Goal: Information Seeking & Learning: Check status

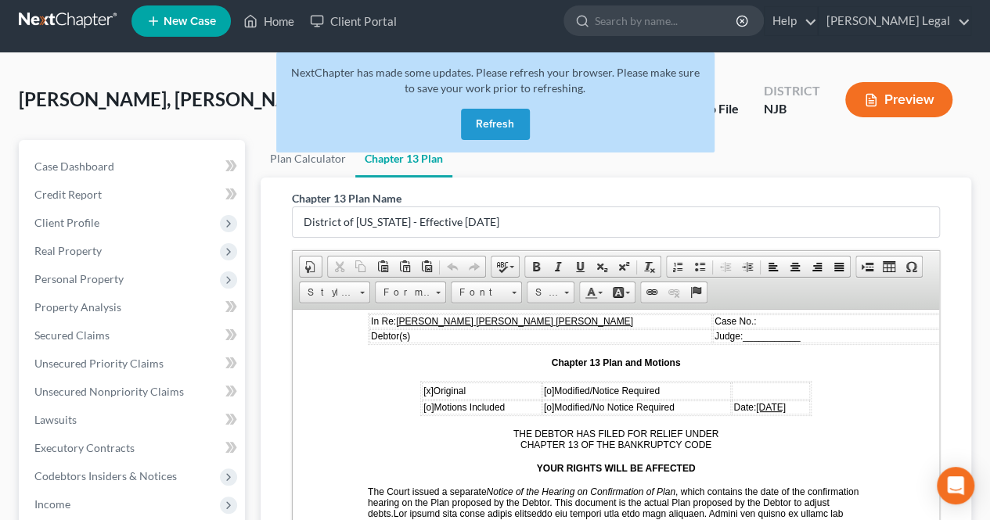
scroll to position [2, 0]
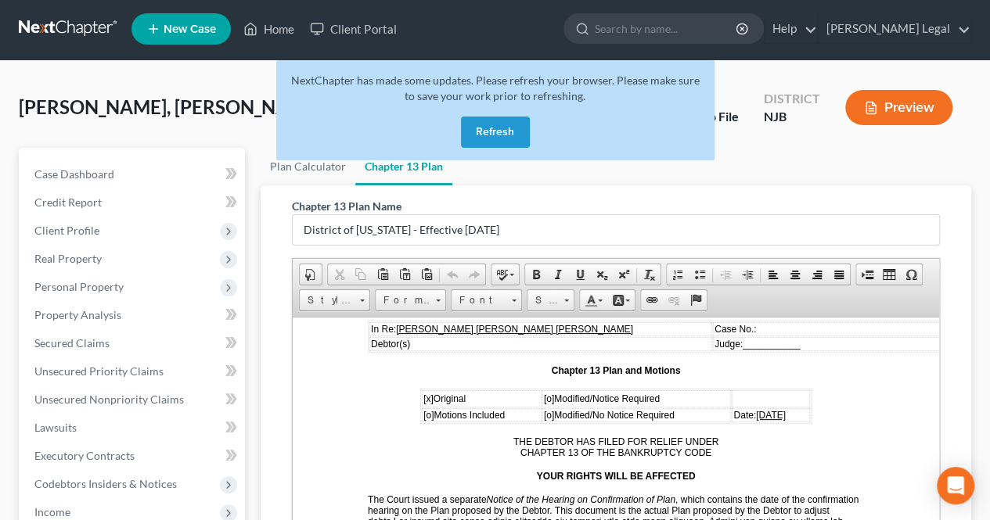
click at [516, 137] on button "Refresh" at bounding box center [495, 132] width 69 height 31
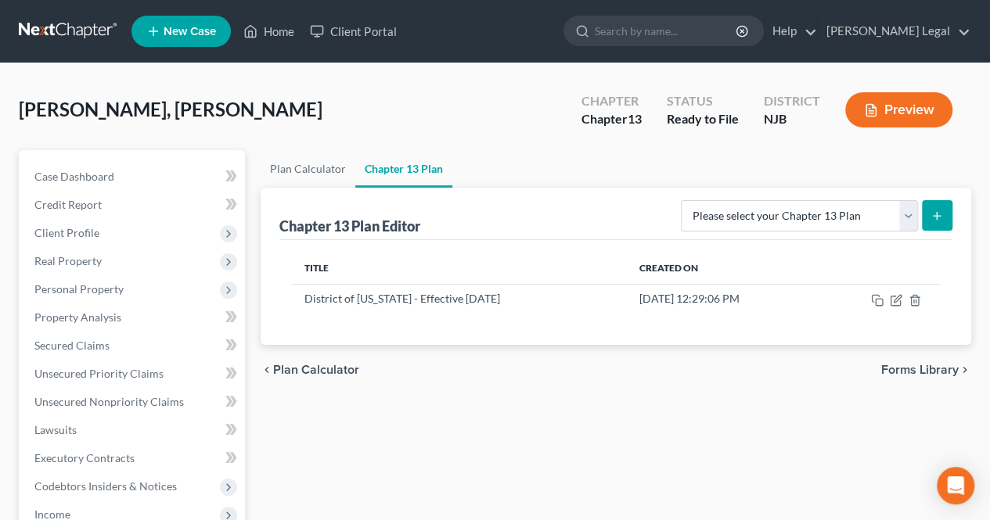
click at [437, 119] on div "[PERSON_NAME], [PERSON_NAME] Upgraded Chapter Chapter 13 Status Ready to File D…" at bounding box center [495, 116] width 952 height 68
click at [289, 37] on link "Home" at bounding box center [268, 31] width 66 height 28
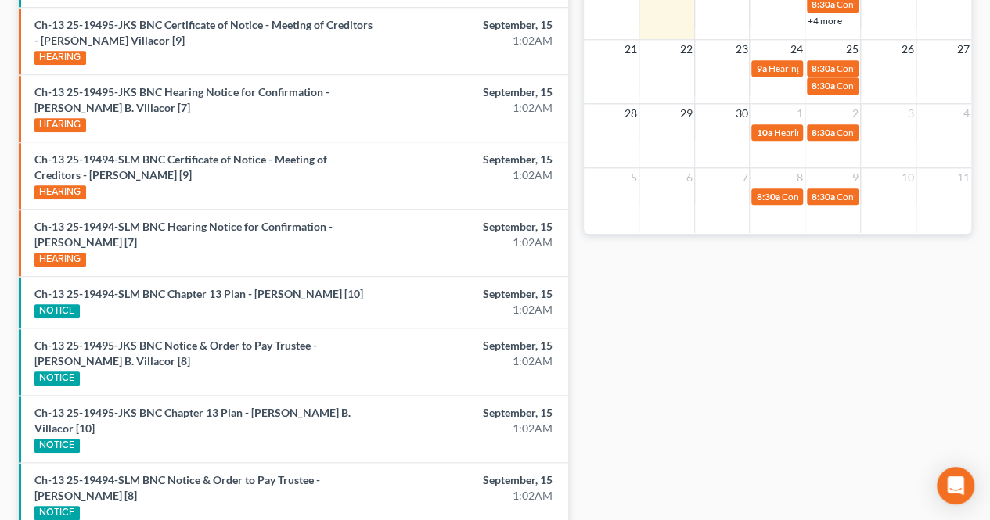
scroll to position [704, 0]
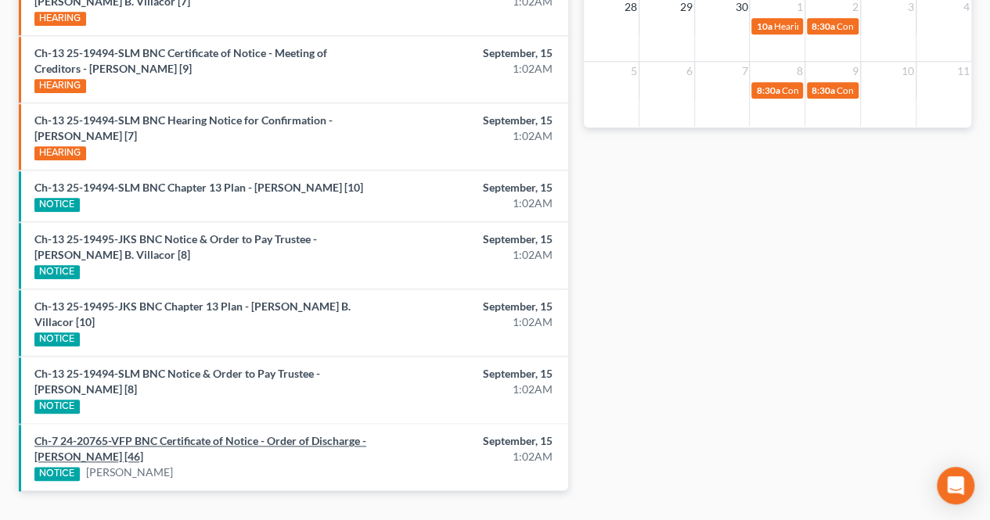
click at [196, 434] on link "Ch-7 24-20765-VFP BNC Certificate of Notice - Order of Discharge - [PERSON_NAME…" at bounding box center [200, 448] width 332 height 29
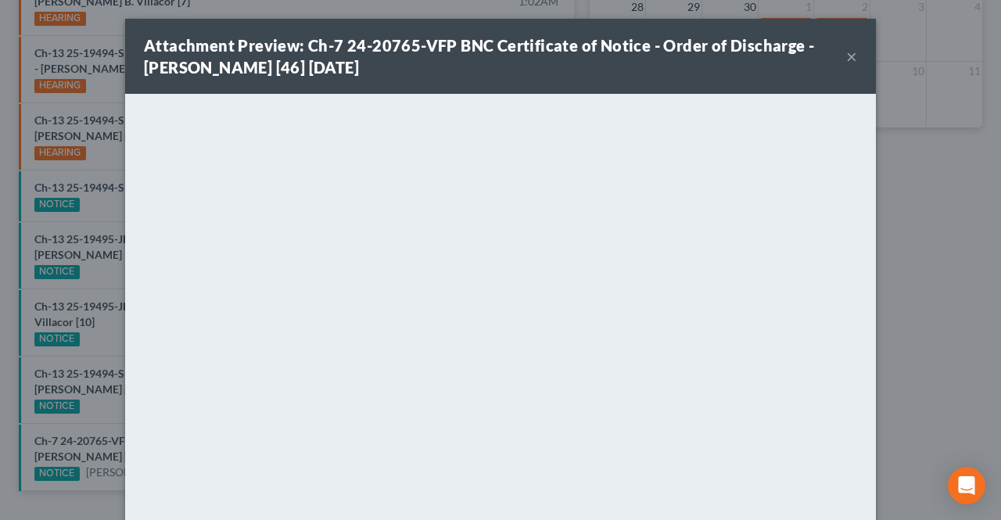
click at [848, 59] on button "×" at bounding box center [851, 56] width 11 height 19
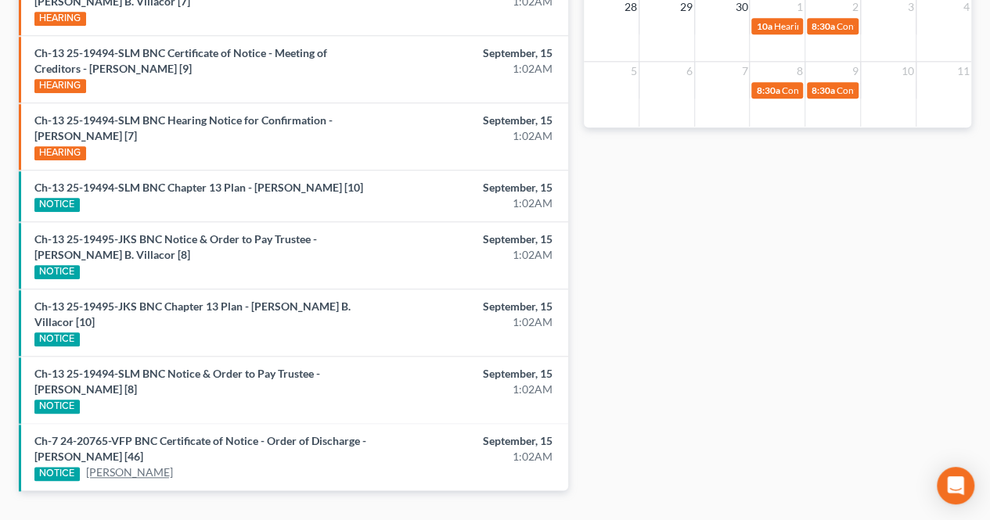
click at [132, 465] on link "[PERSON_NAME]" at bounding box center [129, 473] width 87 height 16
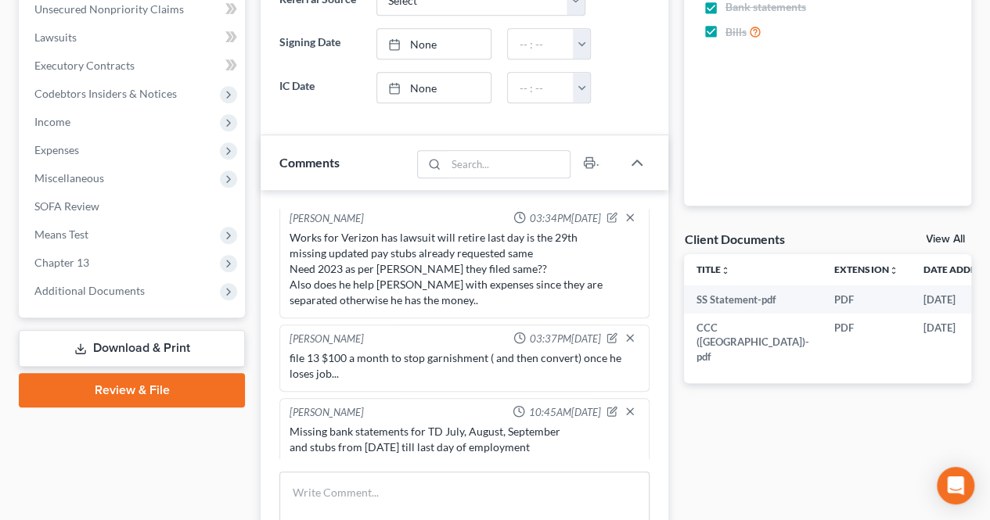
scroll to position [548, 0]
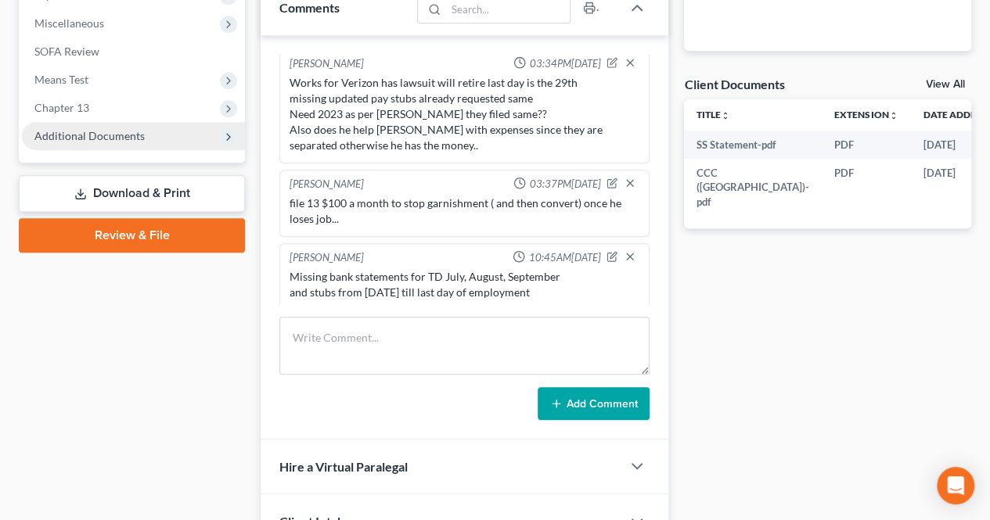
click at [84, 140] on span "Additional Documents" at bounding box center [89, 135] width 110 height 13
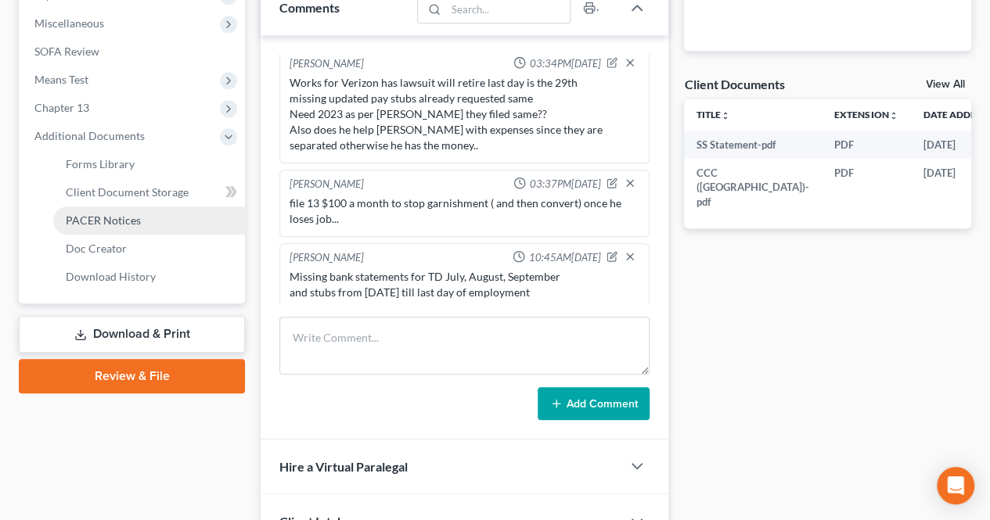
click at [120, 217] on span "PACER Notices" at bounding box center [103, 220] width 75 height 13
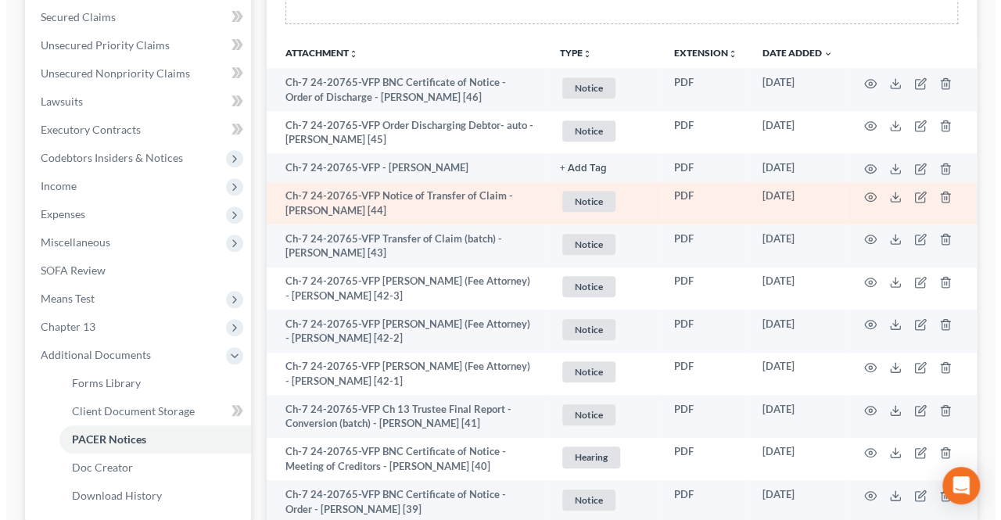
scroll to position [235, 0]
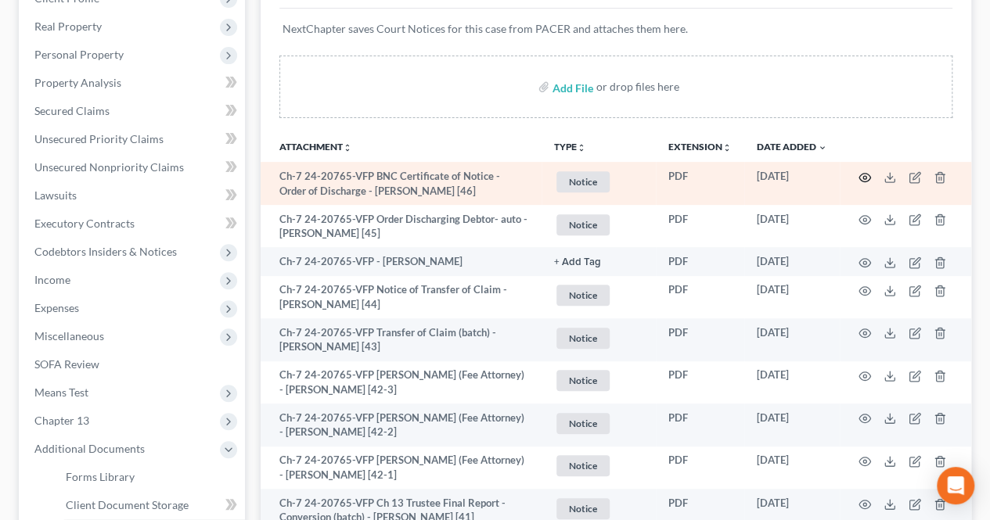
click at [868, 178] on icon "button" at bounding box center [865, 177] width 12 height 9
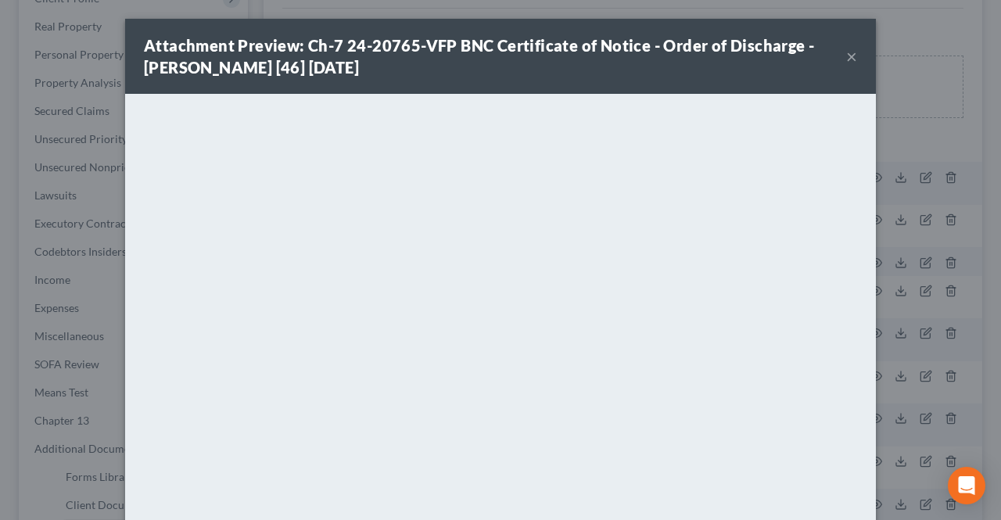
click at [848, 56] on button "×" at bounding box center [851, 56] width 11 height 19
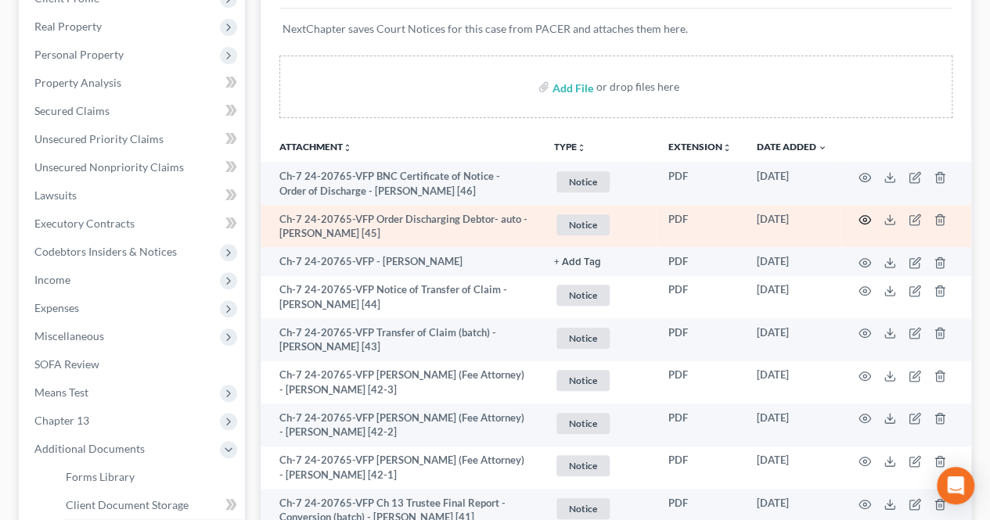
click at [867, 216] on icon "button" at bounding box center [865, 220] width 12 height 9
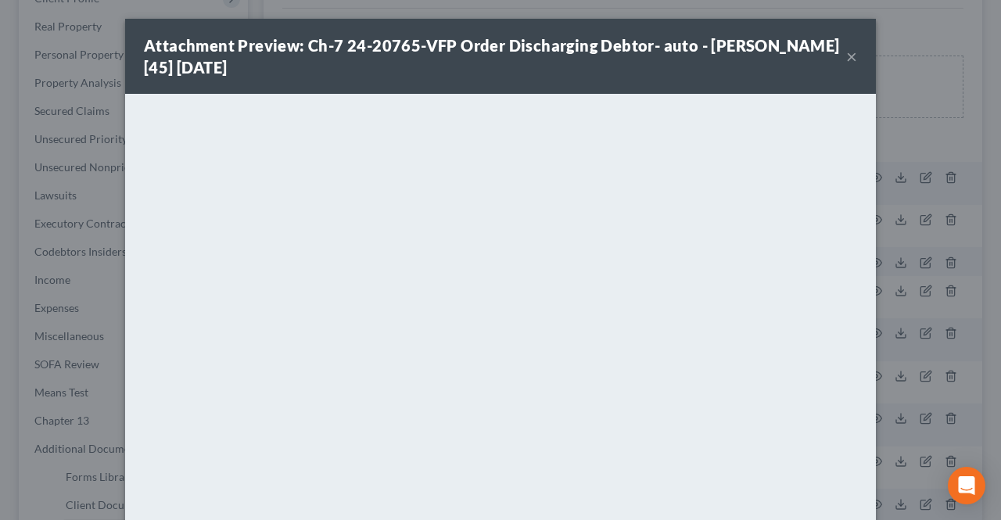
click at [848, 60] on button "×" at bounding box center [851, 56] width 11 height 19
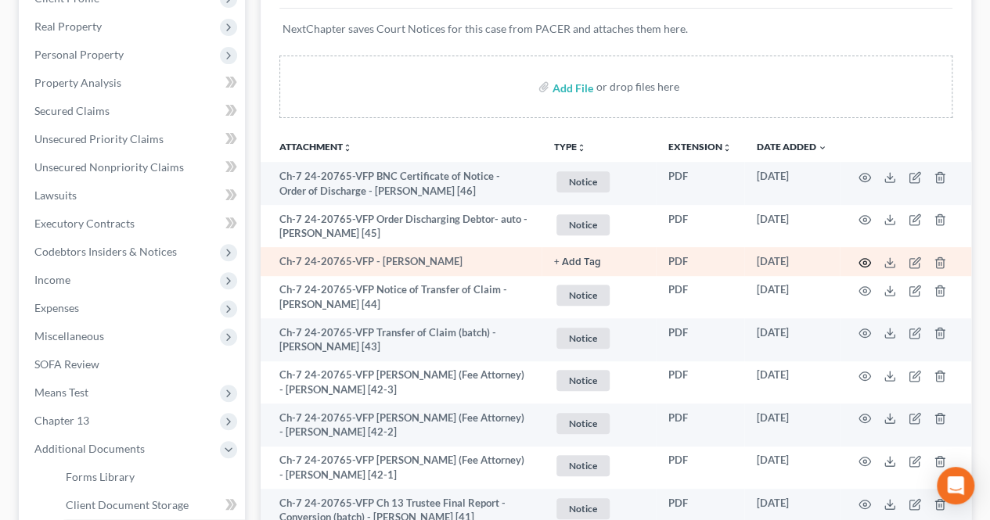
click at [865, 259] on icon "button" at bounding box center [864, 263] width 13 height 13
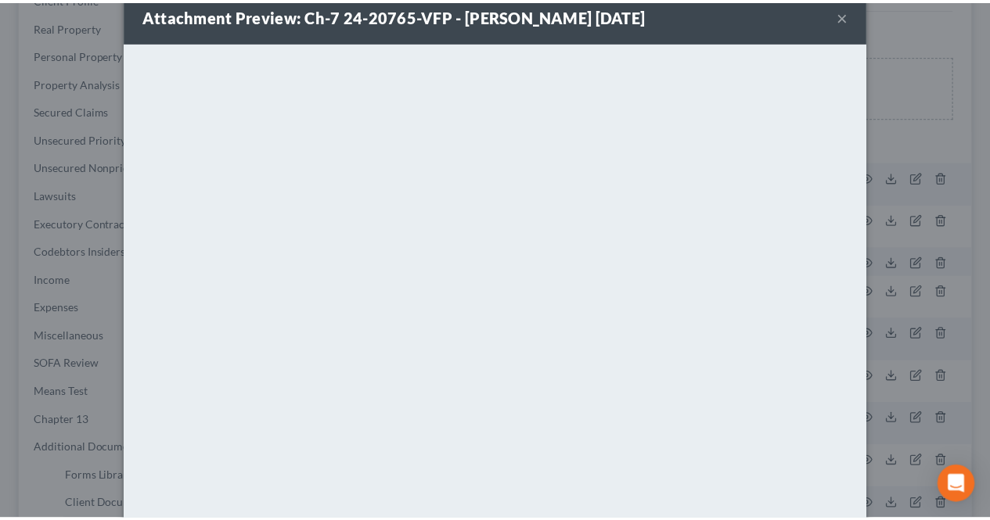
scroll to position [0, 0]
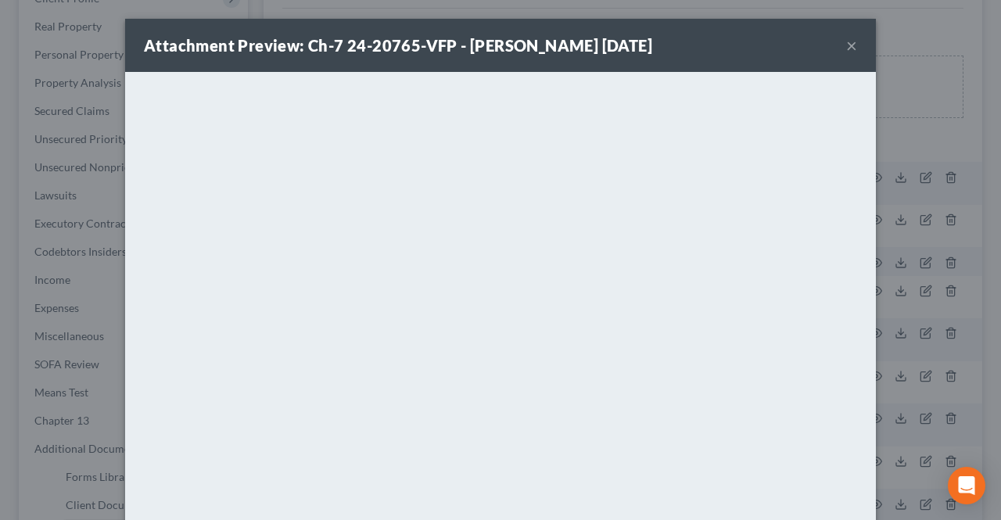
click at [846, 48] on button "×" at bounding box center [851, 45] width 11 height 19
